Goal: Task Accomplishment & Management: Manage account settings

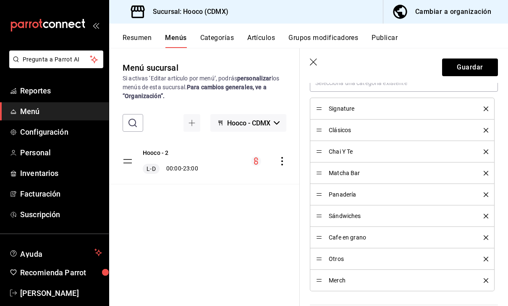
scroll to position [263, 0]
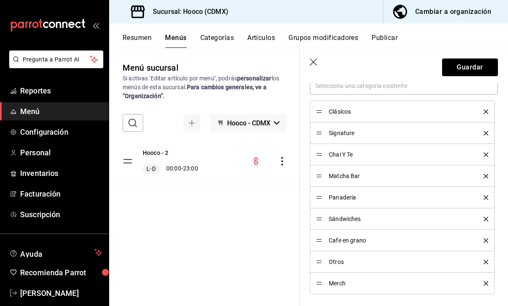
click at [390, 129] on div "Signature" at bounding box center [402, 132] width 172 height 9
click at [482, 62] on button "Guardar" at bounding box center [470, 67] width 56 height 18
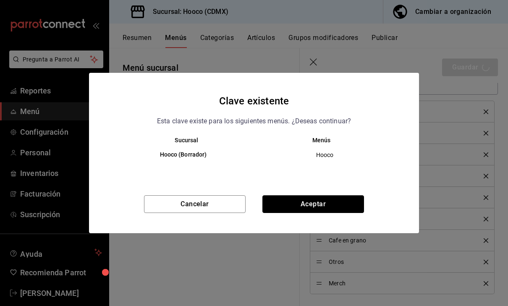
click at [342, 205] on button "Aceptar" at bounding box center [314, 204] width 102 height 18
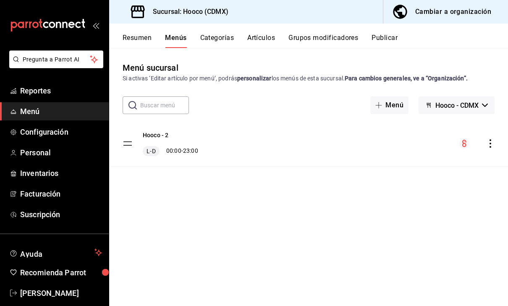
click at [71, 119] on link "Menú" at bounding box center [54, 111] width 109 height 18
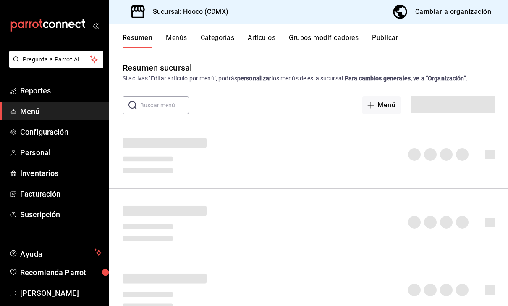
click at [63, 90] on span "Reportes" at bounding box center [61, 90] width 82 height 11
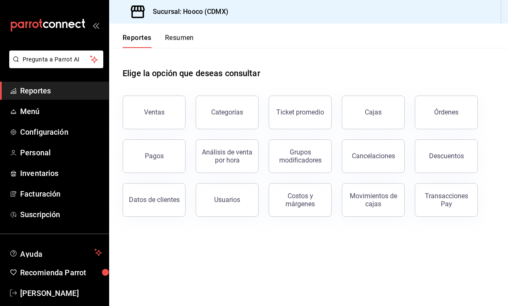
click at [158, 115] on div "Ventas" at bounding box center [154, 112] width 21 height 8
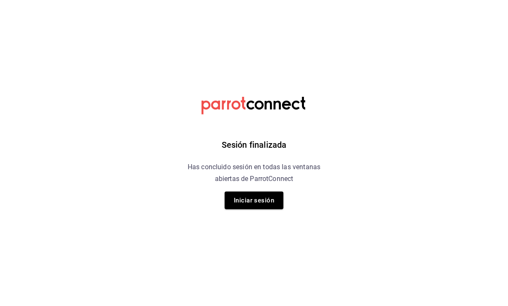
click at [273, 205] on button "Iniciar sesión" at bounding box center [254, 200] width 59 height 18
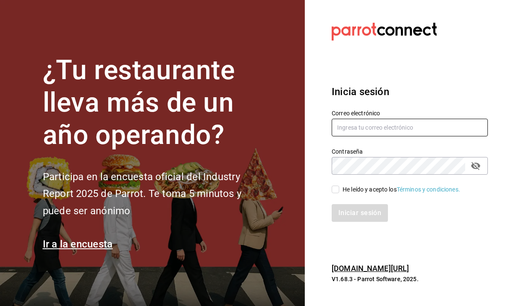
click at [393, 136] on input "text" at bounding box center [410, 128] width 156 height 18
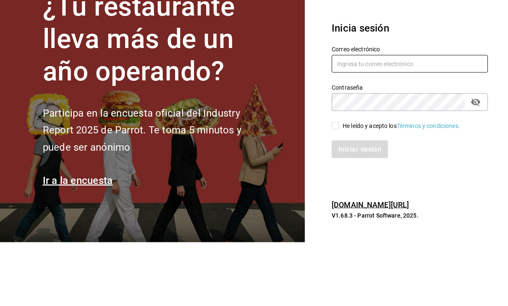
type input "Hector.c.mind@gmail.com"
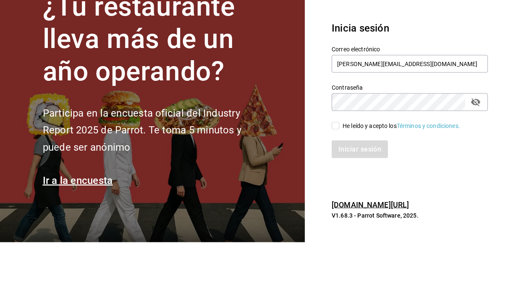
scroll to position [27, 0]
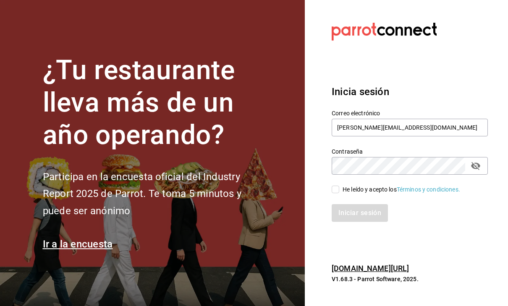
click at [337, 185] on input "He leído y acepto los Términos y condiciones." at bounding box center [336, 189] width 8 height 8
checkbox input "true"
click at [378, 204] on button "Iniciar sesión" at bounding box center [360, 213] width 56 height 18
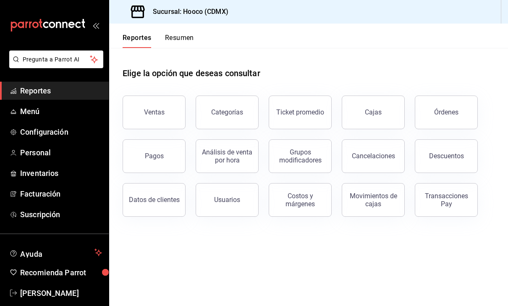
click at [153, 114] on div "Ventas" at bounding box center [154, 112] width 21 height 8
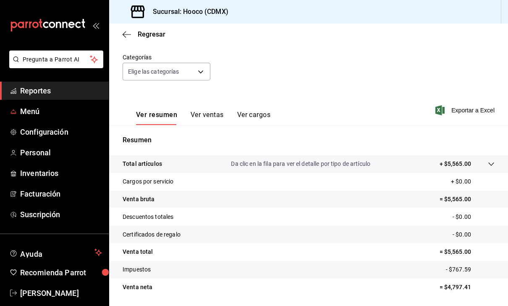
click at [29, 109] on span "Menú" at bounding box center [61, 110] width 82 height 11
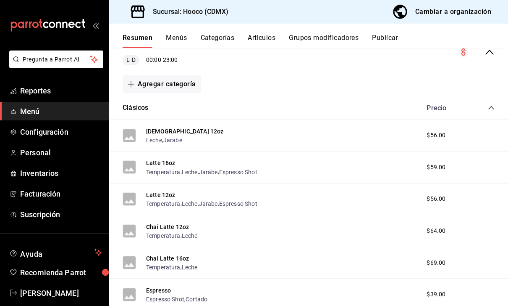
scroll to position [92, 0]
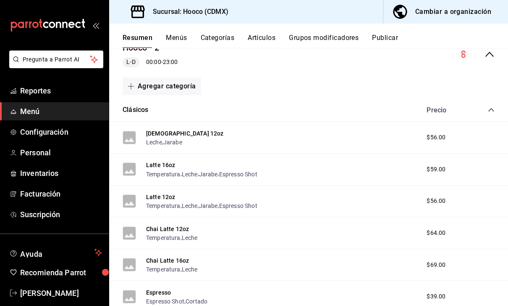
click at [136, 111] on button "Clásicos" at bounding box center [136, 110] width 26 height 10
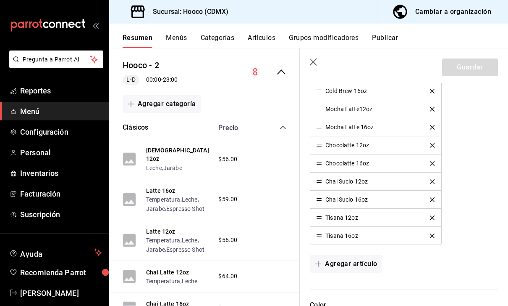
scroll to position [432, 0]
click at [433, 237] on icon "delete" at bounding box center [432, 235] width 5 height 5
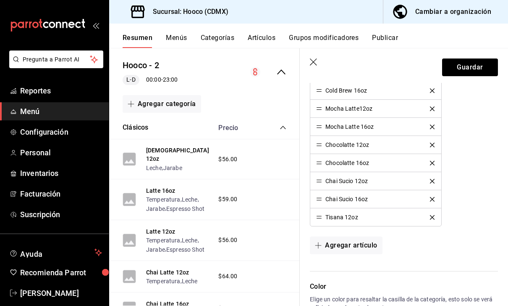
click at [437, 218] on button "delete" at bounding box center [432, 217] width 16 height 5
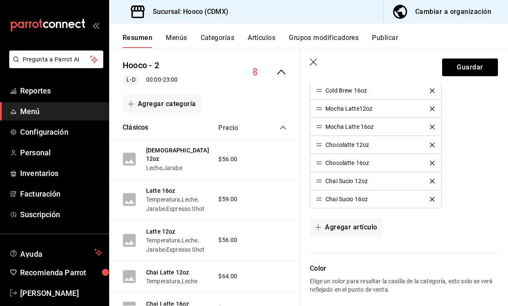
click at [435, 200] on button "delete" at bounding box center [432, 199] width 16 height 5
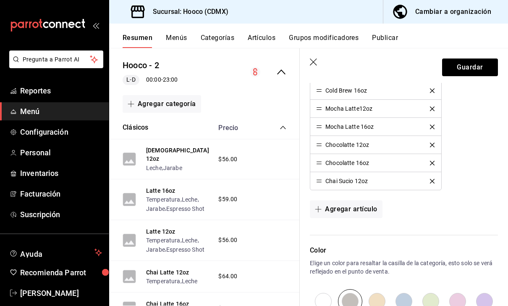
click at [435, 182] on button "delete" at bounding box center [432, 181] width 16 height 5
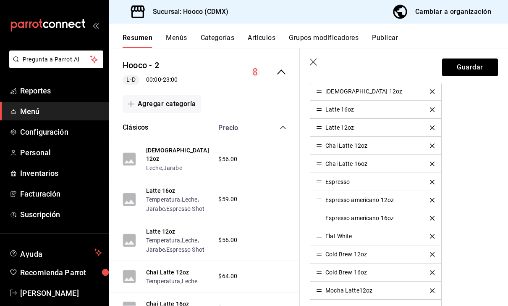
scroll to position [249, 0]
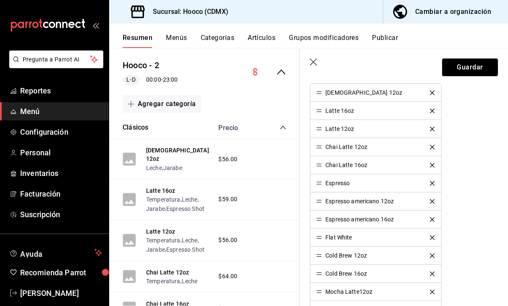
click at [433, 164] on icon "delete" at bounding box center [432, 165] width 5 height 5
click at [437, 145] on button "delete" at bounding box center [432, 147] width 16 height 5
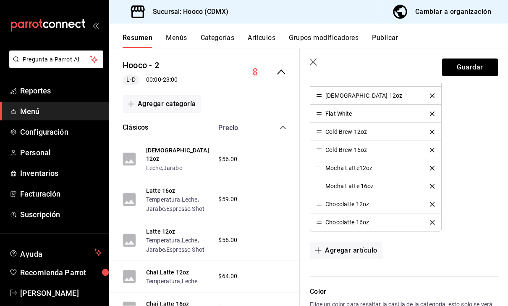
scroll to position [337, 0]
click at [479, 67] on button "Guardar" at bounding box center [470, 67] width 56 height 18
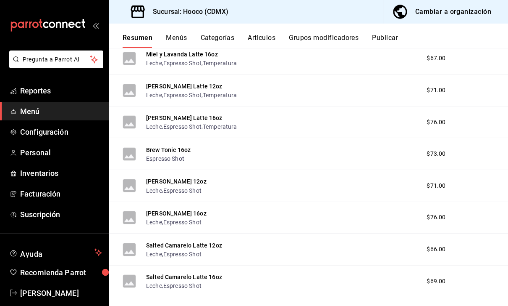
scroll to position [679, 0]
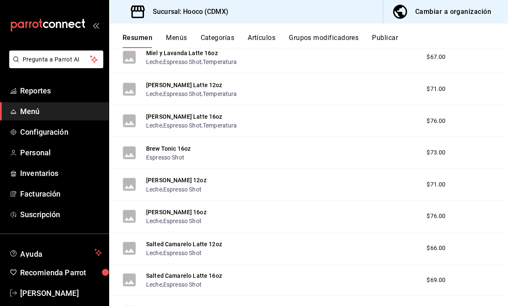
click at [405, 137] on div "Brew Tonic 16oz Espresso Shot $73.00" at bounding box center [308, 153] width 399 height 32
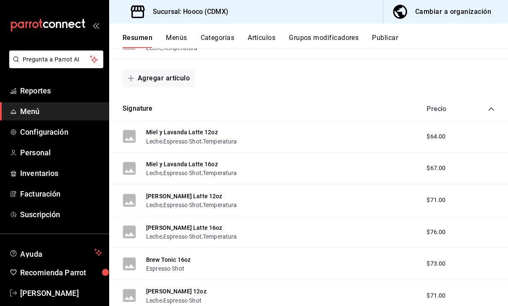
scroll to position [569, 0]
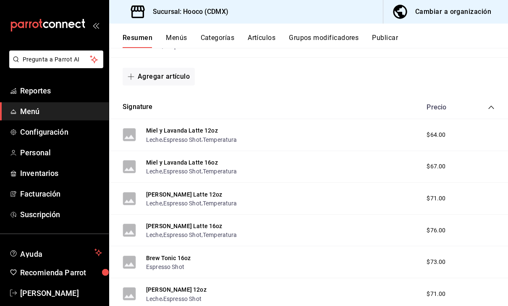
click at [137, 102] on button "Signature" at bounding box center [138, 107] width 30 height 10
click at [137, 19] on div "Chocolatte 12oz Leche , Temperatura" at bounding box center [160, 10] width 75 height 18
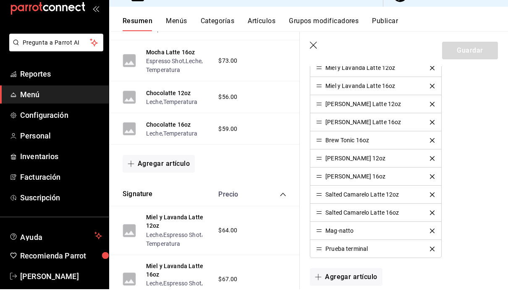
scroll to position [262, 0]
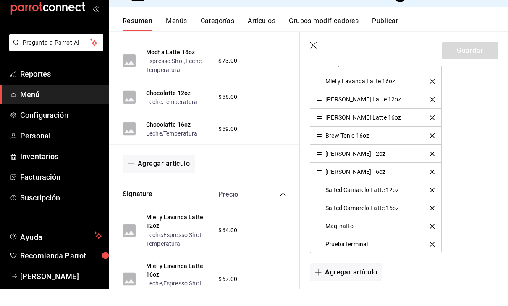
click at [386, 167] on div "Shaken Brown 12oz" at bounding box center [375, 170] width 119 height 6
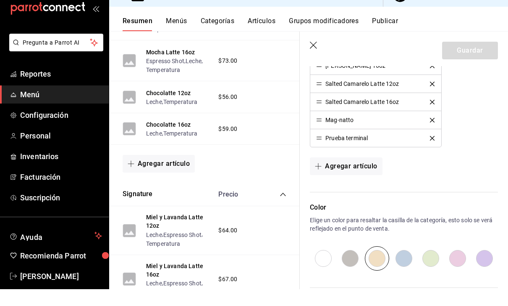
scroll to position [360, 0]
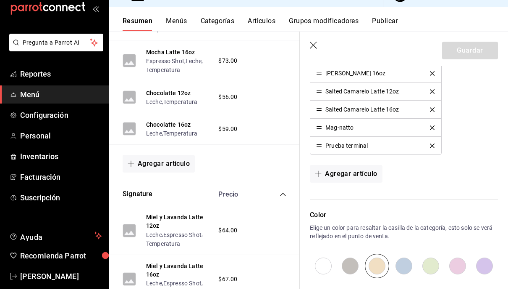
click at [432, 164] on div "Artículos Agrega artículos y modifica el orden en el que quieres que se muestre…" at bounding box center [399, 70] width 198 height 291
click at [432, 163] on div "Artículos Agrega artículos y modifica el orden en el que quieres que se muestre…" at bounding box center [399, 70] width 198 height 291
click at [432, 161] on div "Artículos Agrega artículos y modifica el orden en el que quieres que se muestre…" at bounding box center [399, 70] width 198 height 291
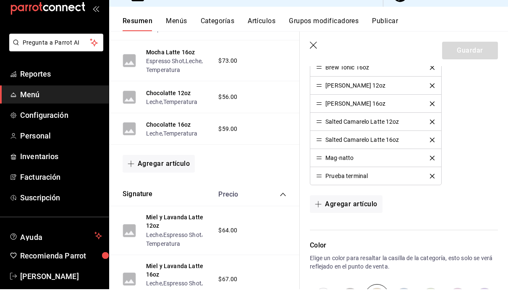
scroll to position [332, 0]
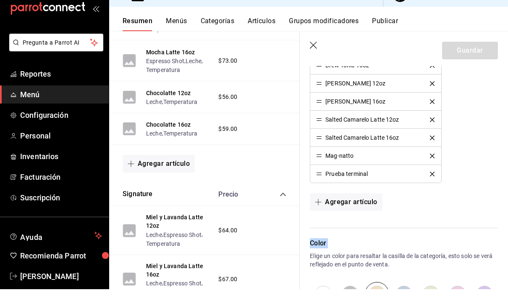
click at [489, 162] on div "Miel y Lavanda Latte 12oz Miel y Lavanda Latte 16oz Holly Macadamia Latte 12oz …" at bounding box center [404, 99] width 188 height 199
click at [431, 192] on div "Artículos Agrega artículos y modifica el orden en el que quieres que se muestre…" at bounding box center [399, 98] width 198 height 291
click at [430, 192] on div "Artículos Agrega artículos y modifica el orden en el que quieres que se muestre…" at bounding box center [399, 98] width 198 height 291
click at [430, 190] on div "Artículos Agrega artículos y modifica el orden en el que quieres que se muestre…" at bounding box center [399, 98] width 198 height 291
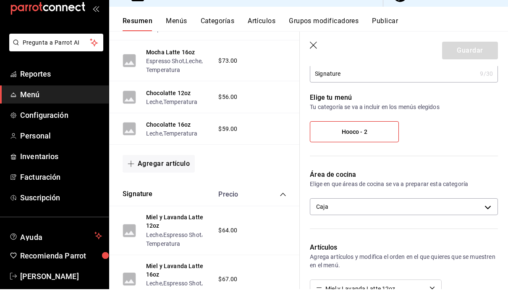
scroll to position [37, 0]
click at [403, 213] on body "Pregunta a Parrot AI Reportes Menú Configuración Personal Inventarios Facturaci…" at bounding box center [254, 153] width 508 height 306
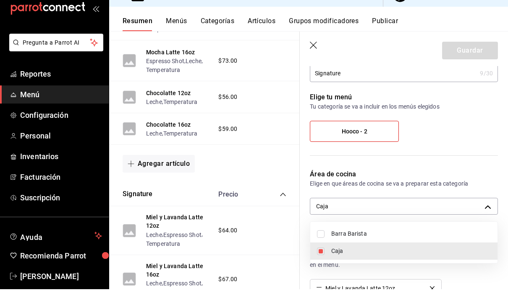
scroll to position [27, 0]
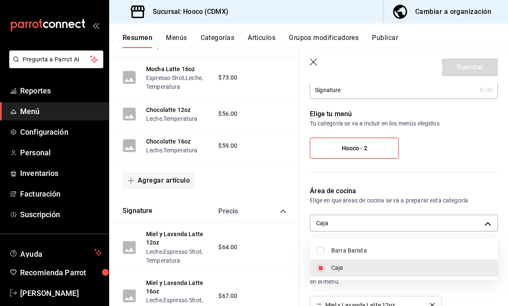
click at [478, 152] on div at bounding box center [254, 153] width 508 height 306
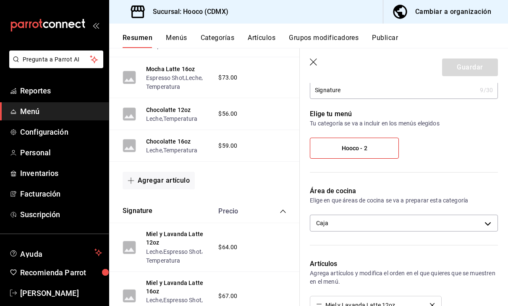
click at [463, 142] on div "Hooco - 2" at bounding box center [404, 151] width 188 height 28
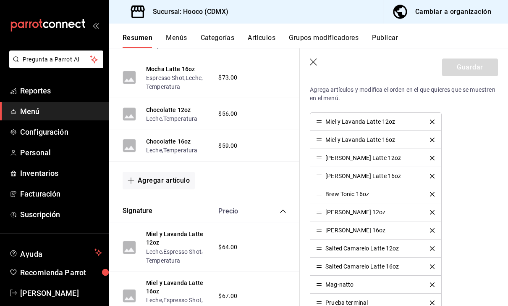
scroll to position [297, 0]
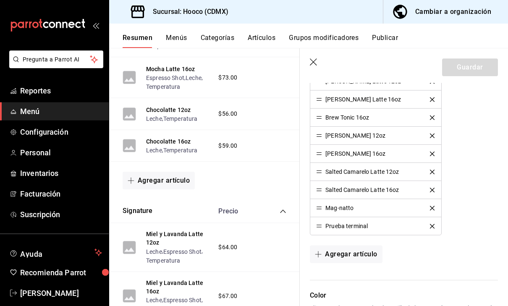
click at [399, 208] on div "Mag-natto" at bounding box center [375, 208] width 119 height 6
click at [336, 226] on div "Prueba terminal" at bounding box center [347, 226] width 42 height 6
click at [432, 227] on icon "delete" at bounding box center [432, 226] width 5 height 5
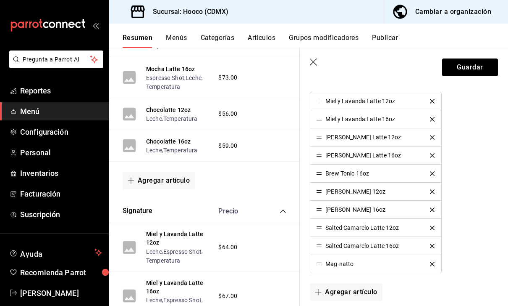
scroll to position [236, 0]
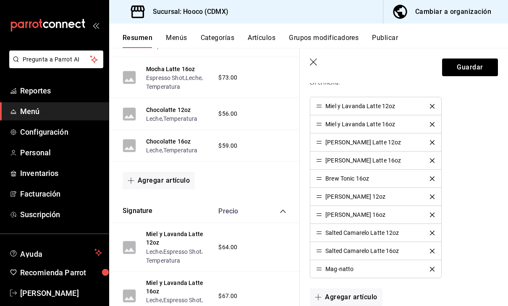
click at [471, 69] on button "Guardar" at bounding box center [470, 67] width 56 height 18
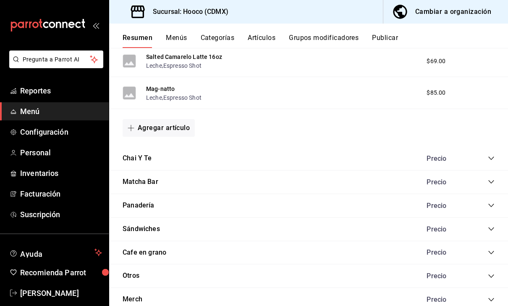
scroll to position [897, 0]
click at [494, 155] on icon "collapse-category-row" at bounding box center [491, 158] width 7 height 7
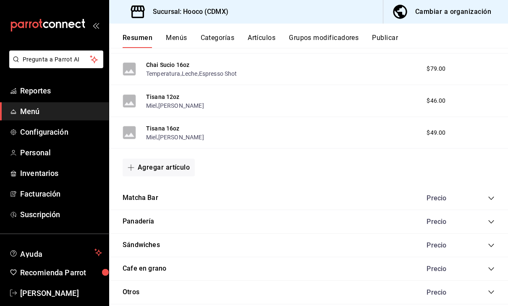
scroll to position [1110, 0]
click at [492, 194] on span "collapse-category-row" at bounding box center [491, 197] width 7 height 7
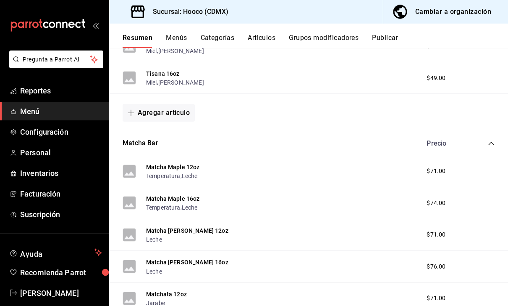
scroll to position [1161, 0]
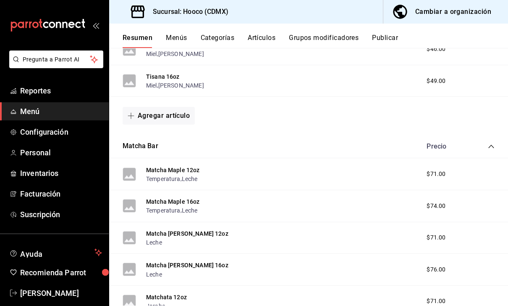
click at [149, 141] on button "Matcha Bar" at bounding box center [141, 146] width 36 height 10
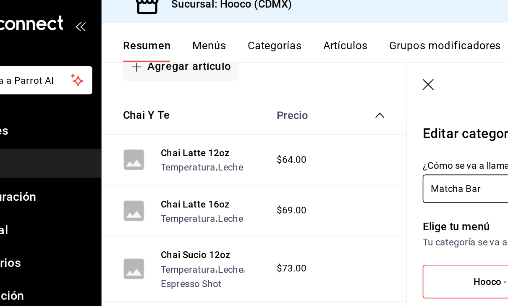
type input "53a6d55a-ae7f-4641-9be5-6afcb3aefb86"
radio input "false"
radio input "true"
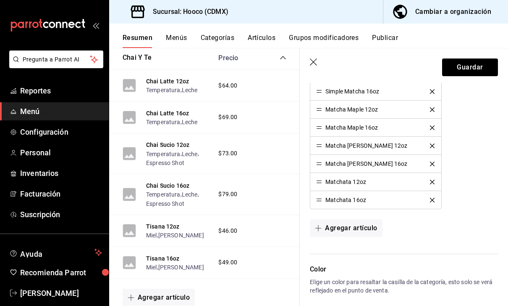
scroll to position [268, 0]
click at [477, 66] on button "Guardar" at bounding box center [470, 67] width 56 height 18
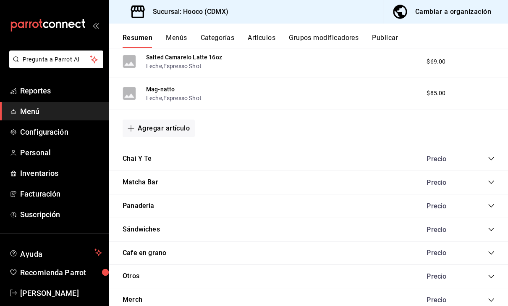
scroll to position [897, 0]
click at [493, 180] on icon "collapse-category-row" at bounding box center [491, 181] width 5 height 3
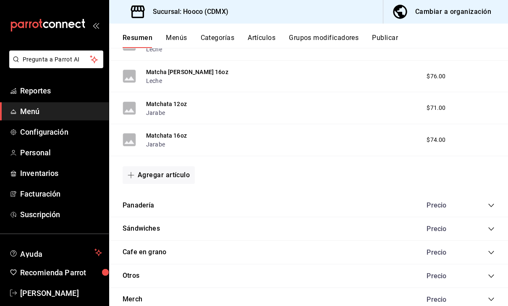
scroll to position [1188, 0]
click at [494, 205] on icon "collapse-category-row" at bounding box center [491, 206] width 7 height 7
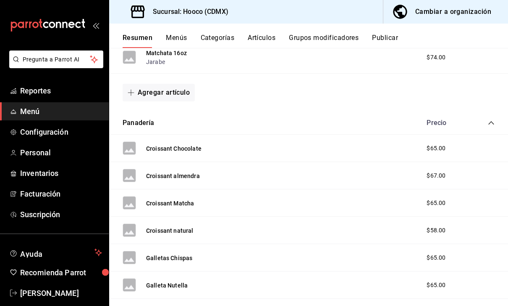
scroll to position [1270, 0]
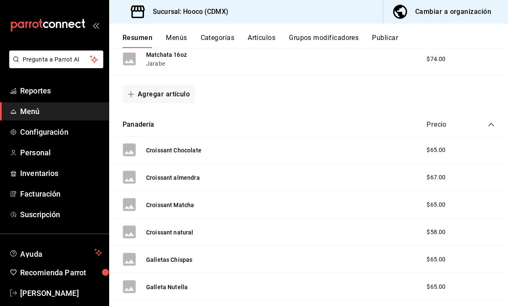
click at [147, 120] on button "Panadería" at bounding box center [139, 125] width 32 height 10
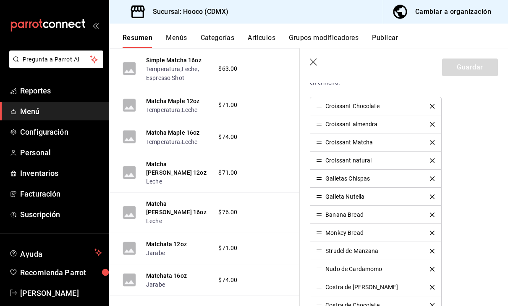
scroll to position [237, 0]
click at [432, 106] on icon "delete" at bounding box center [432, 105] width 5 height 5
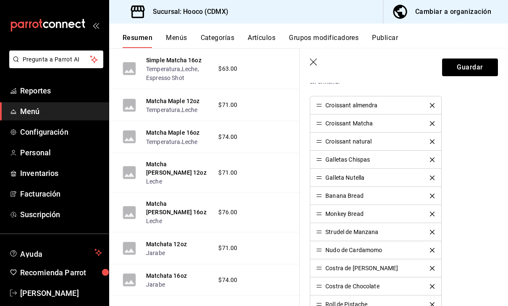
click at [437, 122] on button "delete" at bounding box center [432, 123] width 16 height 5
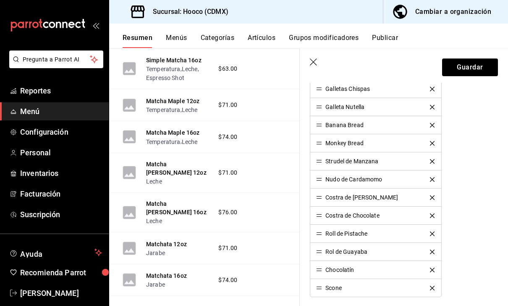
scroll to position [294, 0]
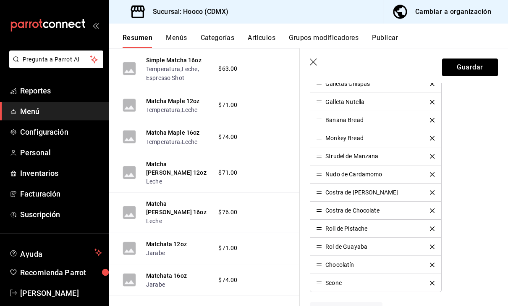
click at [430, 157] on icon "delete" at bounding box center [432, 156] width 5 height 5
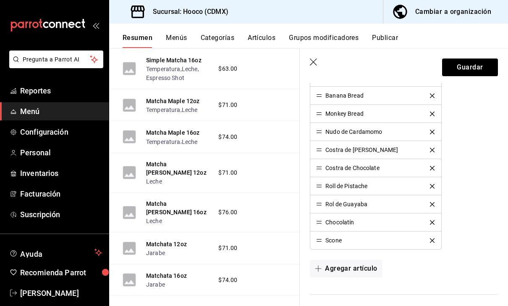
scroll to position [319, 0]
click at [434, 149] on icon "delete" at bounding box center [432, 149] width 5 height 5
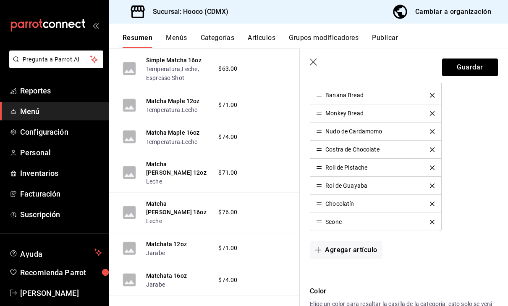
click at [435, 149] on button "delete" at bounding box center [432, 149] width 16 height 5
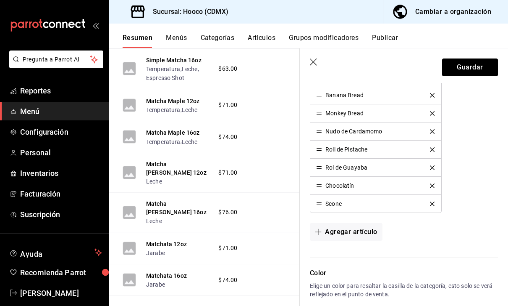
click at [373, 232] on button "Agregar artículo" at bounding box center [346, 232] width 72 height 18
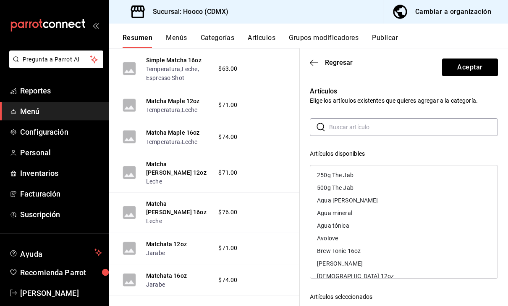
click at [440, 119] on input "text" at bounding box center [413, 127] width 169 height 17
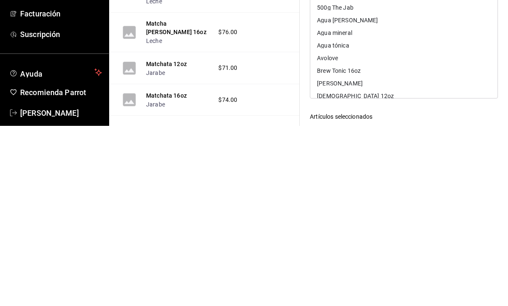
scroll to position [27, 0]
click at [400, 292] on div "Artículos seleccionados" at bounding box center [404, 296] width 188 height 9
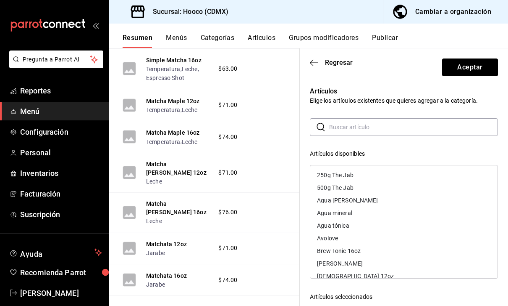
scroll to position [0, 0]
click at [474, 64] on button "Aceptar" at bounding box center [470, 67] width 56 height 18
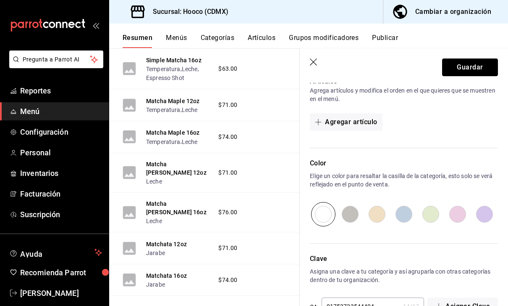
click at [486, 66] on button "Guardar" at bounding box center [470, 67] width 56 height 18
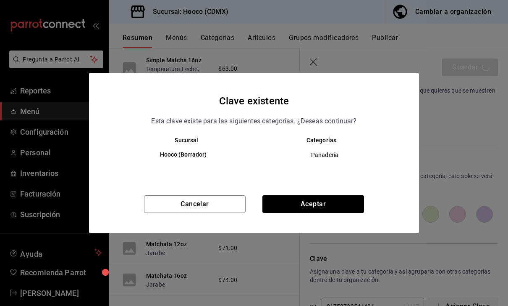
click at [353, 205] on button "Aceptar" at bounding box center [314, 204] width 102 height 18
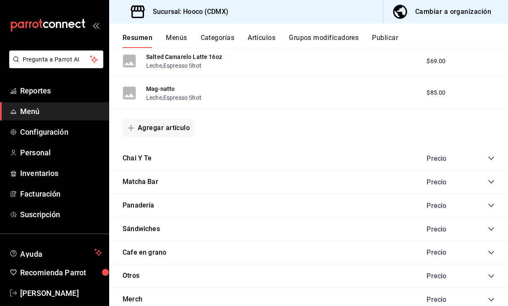
scroll to position [897, 0]
click at [493, 207] on icon "collapse-category-row" at bounding box center [491, 205] width 7 height 7
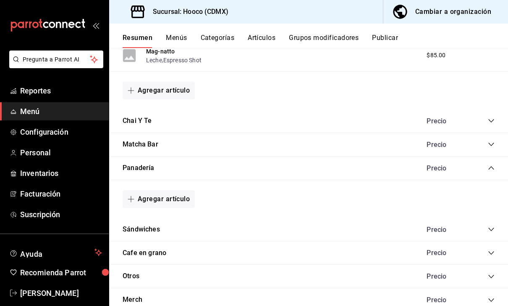
click at [492, 166] on icon "collapse-category-row" at bounding box center [491, 167] width 7 height 7
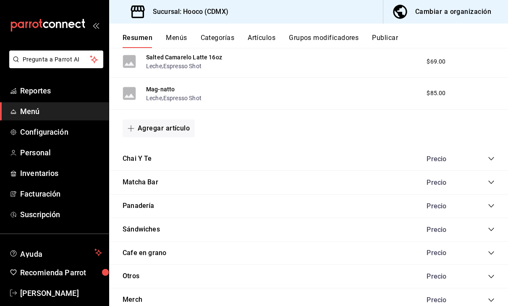
click at [491, 206] on icon "collapse-category-row" at bounding box center [491, 205] width 7 height 7
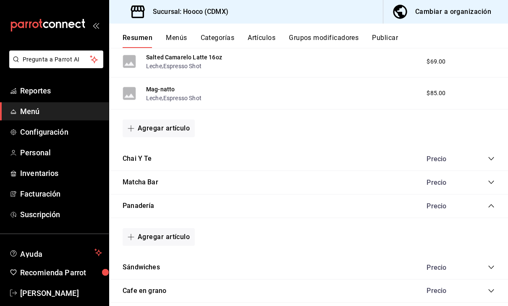
click at [287, 208] on div "Panadería Precio" at bounding box center [308, 206] width 399 height 24
click at [182, 208] on div "Panadería Precio" at bounding box center [308, 206] width 399 height 24
click at [142, 201] on button "Panadería" at bounding box center [139, 206] width 32 height 10
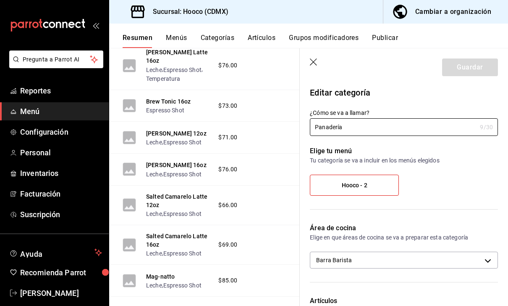
scroll to position [-1, 0]
click at [174, 37] on button "Menús" at bounding box center [176, 41] width 21 height 14
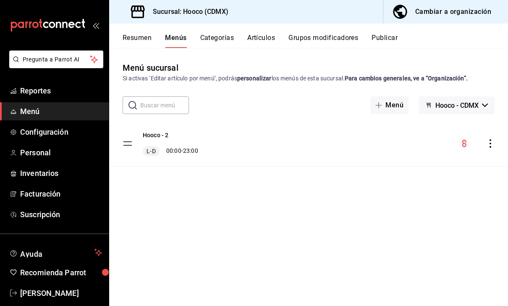
click at [412, 147] on div "Hooco - 2 L-D 00:00 - 23:00" at bounding box center [308, 143] width 399 height 45
click at [389, 147] on div "Hooco - 2 L-D 00:00 - 23:00" at bounding box center [308, 143] width 399 height 45
click at [178, 155] on div "L-D 00:00 - 23:00" at bounding box center [170, 151] width 55 height 10
click at [71, 128] on span "Configuración" at bounding box center [61, 131] width 82 height 11
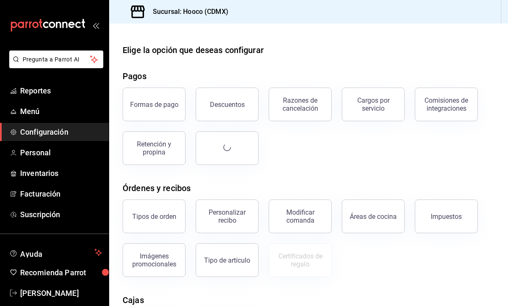
click at [72, 110] on span "Menú" at bounding box center [61, 110] width 82 height 11
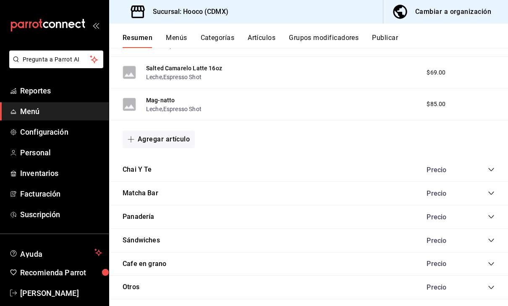
scroll to position [889, 0]
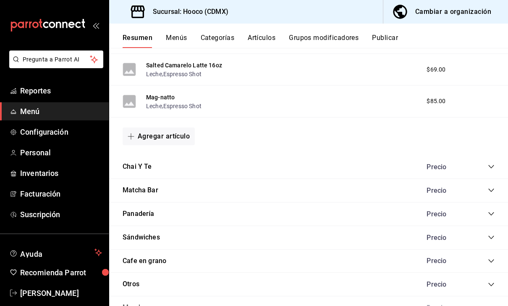
click at [492, 212] on icon "collapse-category-row" at bounding box center [491, 213] width 7 height 7
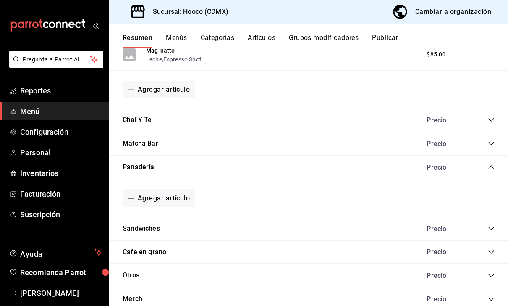
scroll to position [935, 0]
click at [489, 226] on icon "collapse-category-row" at bounding box center [491, 229] width 7 height 7
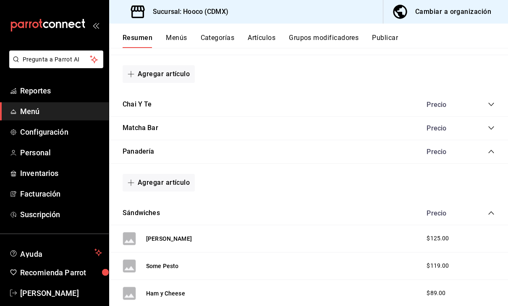
scroll to position [949, 0]
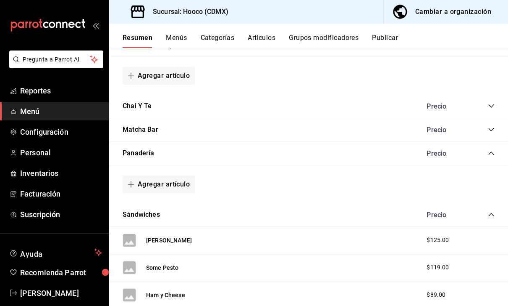
click at [487, 149] on div "Precio" at bounding box center [457, 153] width 76 height 8
click at [140, 154] on button "Panadería" at bounding box center [139, 153] width 32 height 10
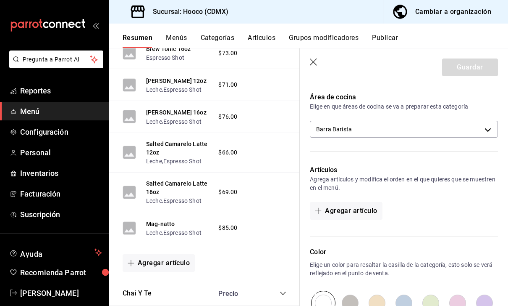
scroll to position [128, 0]
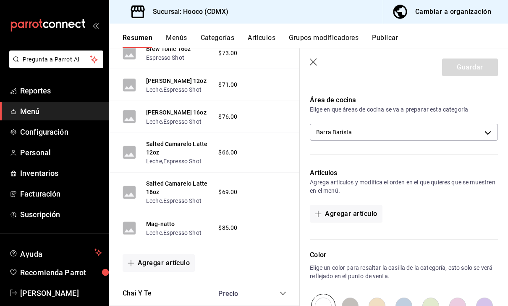
click at [363, 216] on button "Agregar artículo" at bounding box center [346, 214] width 72 height 18
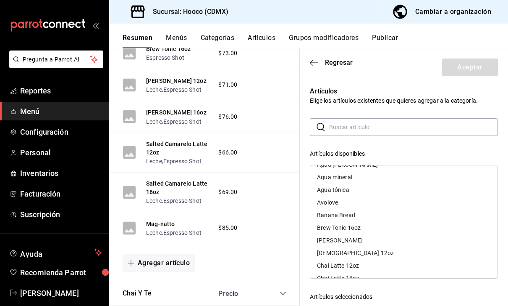
scroll to position [29, 0]
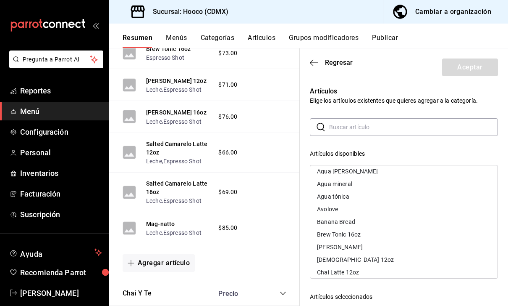
click at [356, 222] on div "Banana Bread" at bounding box center [404, 221] width 187 height 13
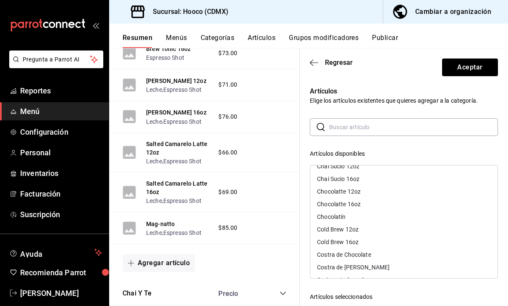
scroll to position [168, 0]
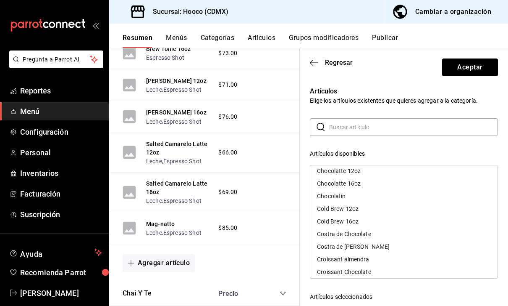
click at [343, 194] on div "Chocolatín" at bounding box center [331, 196] width 29 height 6
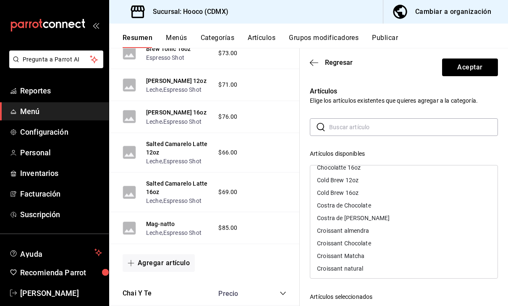
scroll to position [184, 0]
click at [365, 228] on div "Croissant almendra" at bounding box center [343, 230] width 52 height 6
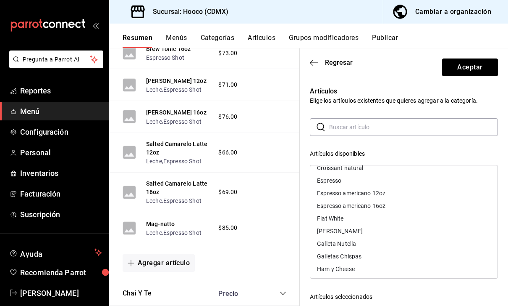
scroll to position [278, 0]
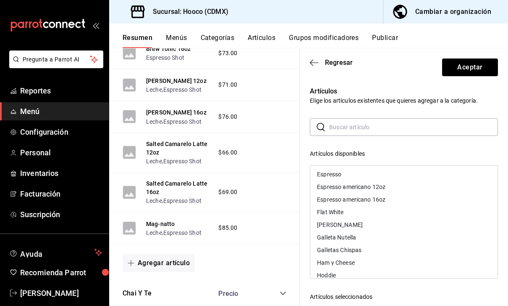
click at [353, 238] on div "Galleta Nutella" at bounding box center [336, 237] width 39 height 6
click at [359, 239] on div "Galletas Chispas" at bounding box center [339, 237] width 45 height 6
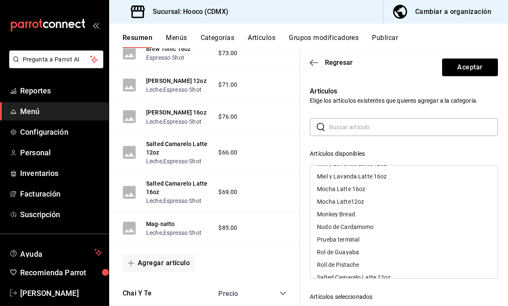
scroll to position [548, 0]
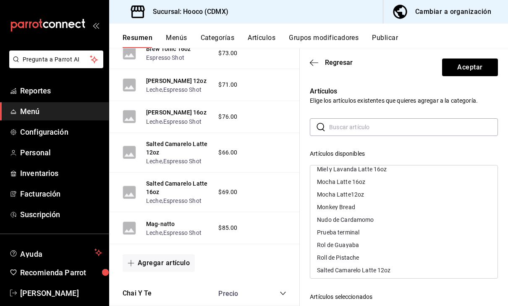
click at [351, 207] on div "Monkey Bread" at bounding box center [336, 207] width 38 height 6
click at [367, 207] on div "Nudo de Cardamomo" at bounding box center [345, 207] width 57 height 6
click at [356, 219] on div "Rol de Guayaba" at bounding box center [338, 219] width 42 height 6
click at [357, 220] on div "Roll de Pistache" at bounding box center [338, 219] width 42 height 6
click at [345, 246] on div "Scone" at bounding box center [404, 244] width 187 height 13
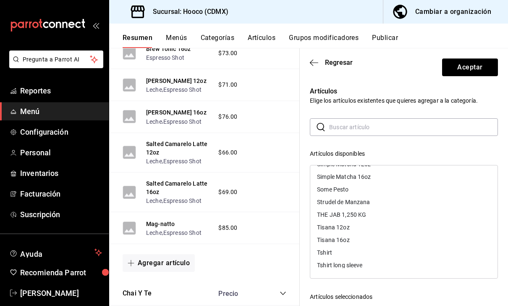
scroll to position [654, 0]
click at [482, 68] on button "Aceptar" at bounding box center [470, 67] width 56 height 18
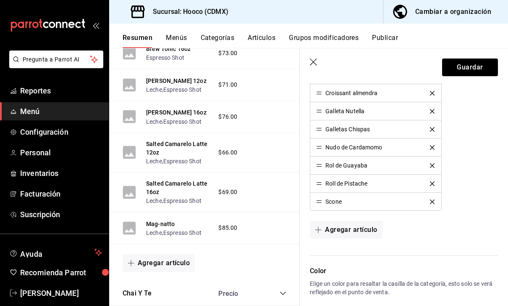
scroll to position [299, 0]
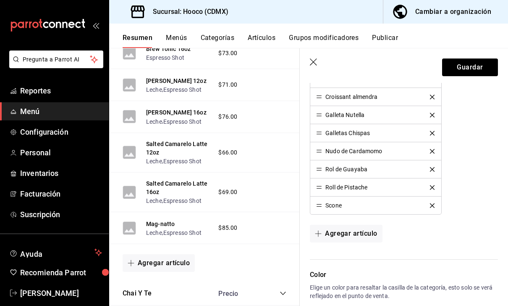
click at [364, 232] on button "Agregar artículo" at bounding box center [346, 233] width 72 height 18
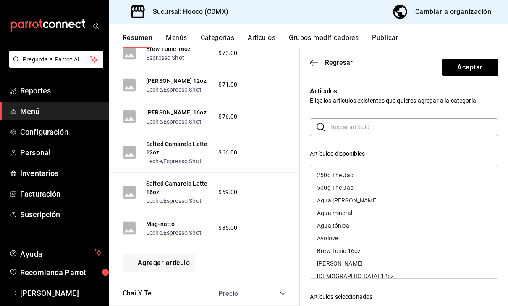
click at [424, 124] on input "text" at bounding box center [413, 127] width 169 height 17
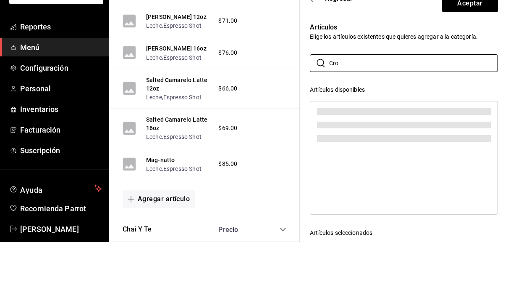
type input "Creo"
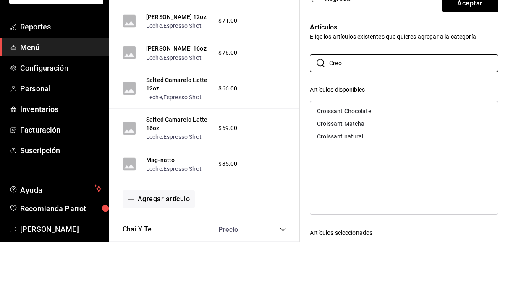
scroll to position [27, 0]
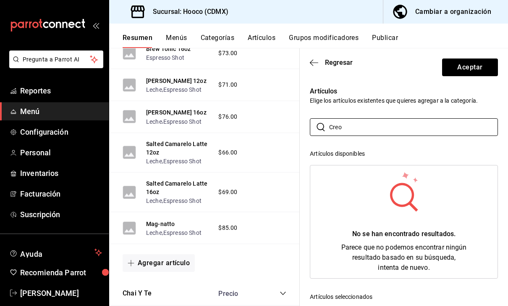
click at [385, 125] on input "Creo" at bounding box center [413, 127] width 169 height 17
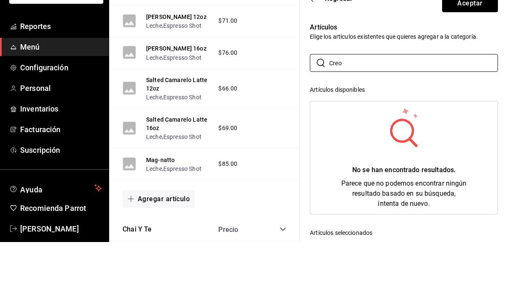
click at [410, 119] on input "Creo" at bounding box center [413, 127] width 169 height 17
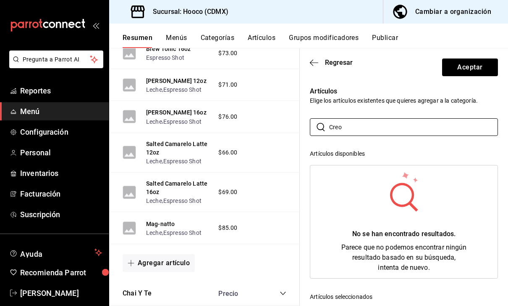
click at [353, 126] on input "Creo" at bounding box center [413, 127] width 169 height 17
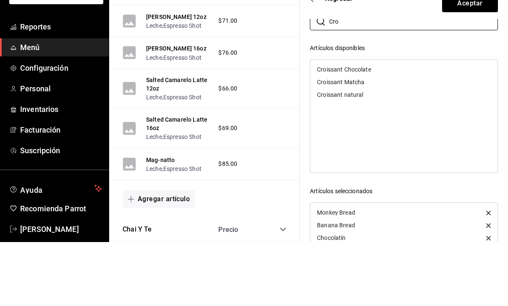
scroll to position [42, 0]
click at [355, 155] on div "Croissant natural" at bounding box center [340, 158] width 46 height 6
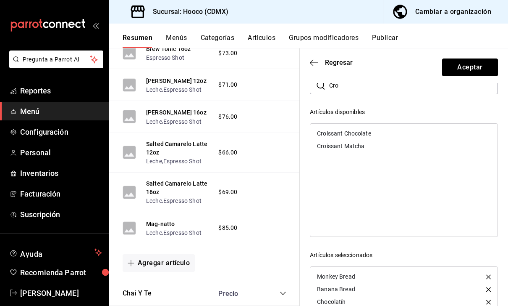
scroll to position [27, 0]
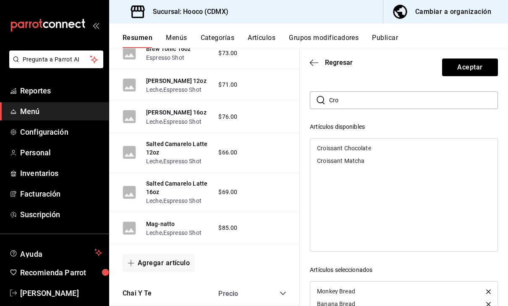
click at [396, 101] on input "Cro" at bounding box center [413, 100] width 169 height 17
type input "C"
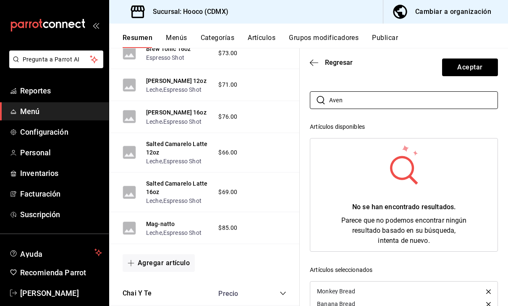
type input "Avena"
click at [479, 62] on button "Aceptar" at bounding box center [470, 67] width 56 height 18
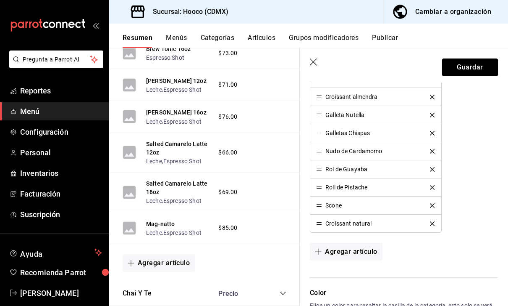
click at [361, 254] on button "Agregar artículo" at bounding box center [346, 251] width 72 height 18
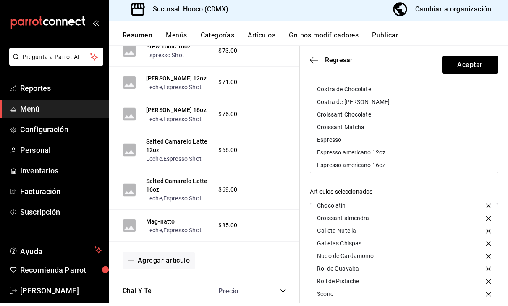
scroll to position [0, 0]
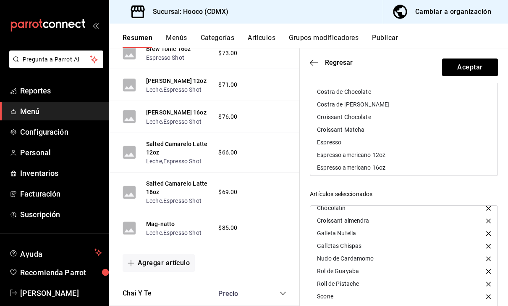
click at [317, 62] on icon "button" at bounding box center [314, 62] width 8 height 0
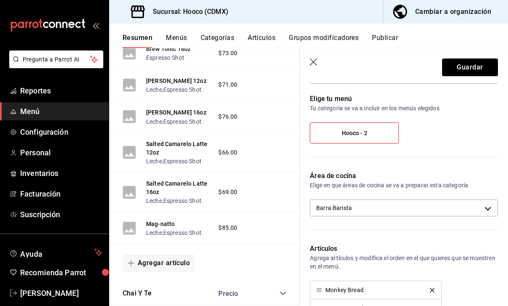
scroll to position [52, 0]
click at [476, 65] on button "Guardar" at bounding box center [470, 67] width 56 height 18
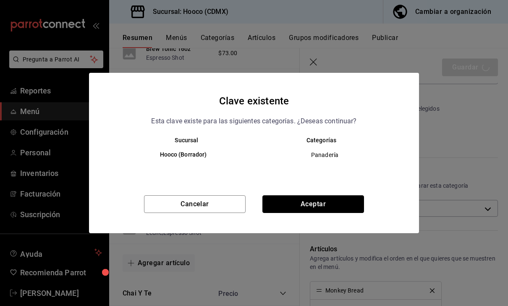
click at [333, 196] on button "Aceptar" at bounding box center [314, 204] width 102 height 18
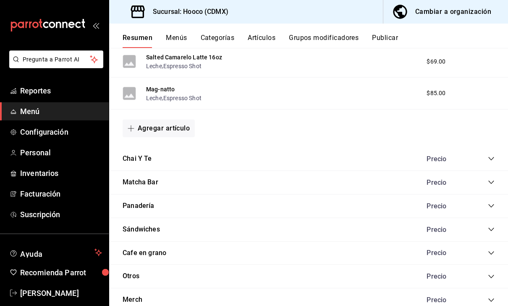
scroll to position [897, 0]
click at [491, 203] on icon "collapse-category-row" at bounding box center [491, 205] width 7 height 7
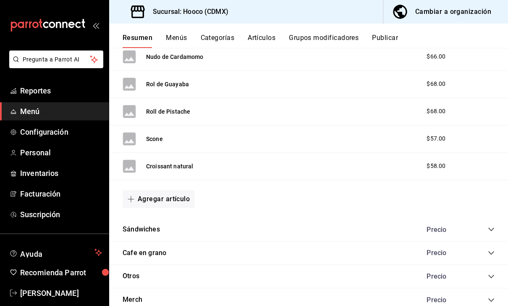
scroll to position [1216, 0]
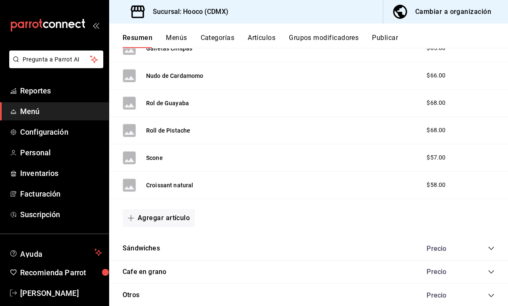
click at [174, 218] on button "Agregar artículo" at bounding box center [159, 218] width 72 height 18
click at [177, 259] on li "Artículo nuevo" at bounding box center [156, 258] width 66 height 21
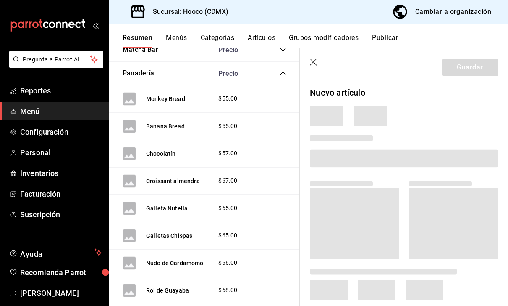
scroll to position [1414, 0]
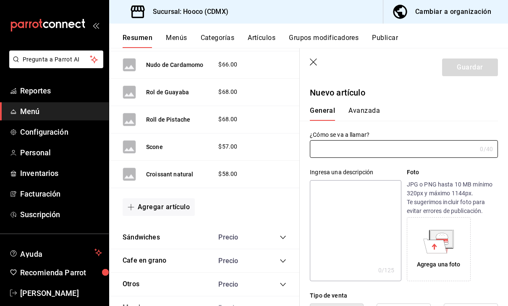
type input "AR-1755723627100"
click at [406, 143] on input "text" at bounding box center [393, 148] width 167 height 17
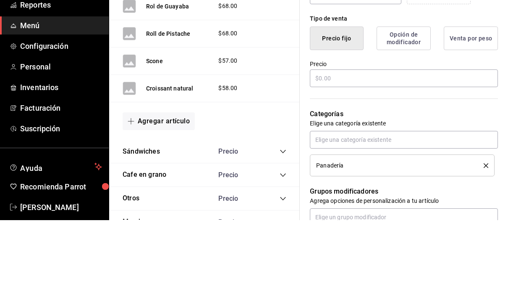
scroll to position [194, 0]
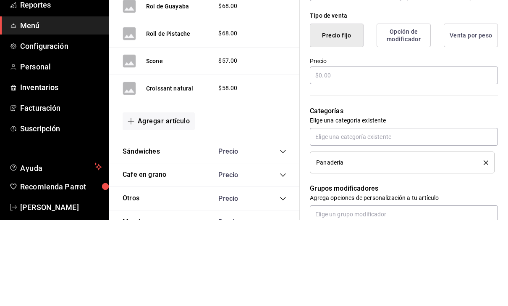
type input "Galleta de avena"
click at [377, 152] on input "text" at bounding box center [404, 161] width 188 height 18
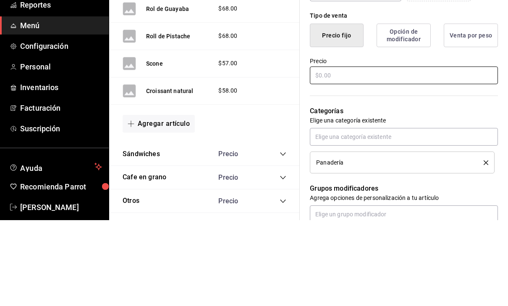
scroll to position [1411, 0]
click at [343, 152] on input "text" at bounding box center [404, 161] width 188 height 18
type input "$58.00"
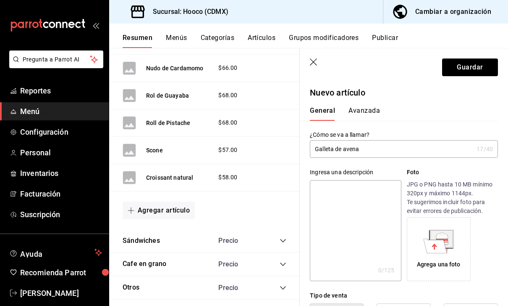
scroll to position [0, 0]
click at [479, 69] on button "Guardar" at bounding box center [470, 67] width 56 height 18
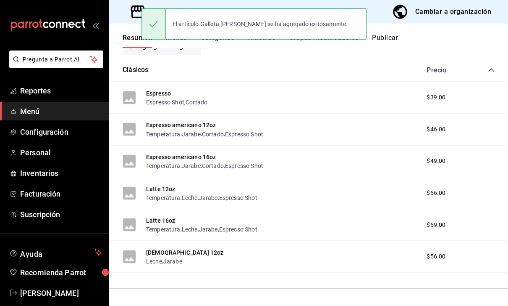
scroll to position [105, 0]
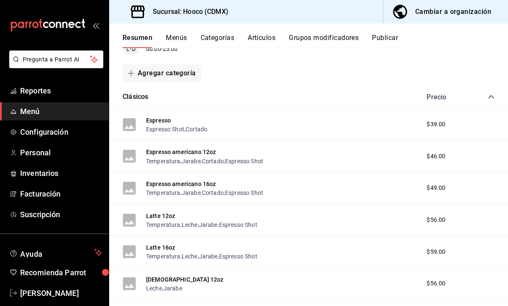
click at [29, 88] on span "Reportes" at bounding box center [61, 90] width 82 height 11
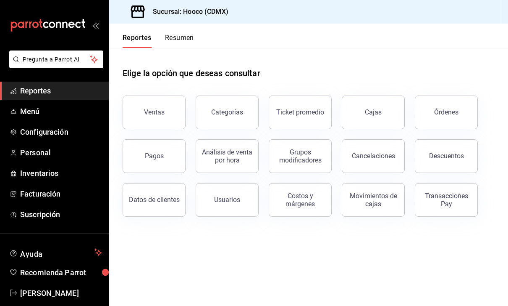
click at [148, 116] on button "Ventas" at bounding box center [154, 112] width 63 height 34
